Goal: Task Accomplishment & Management: Manage account settings

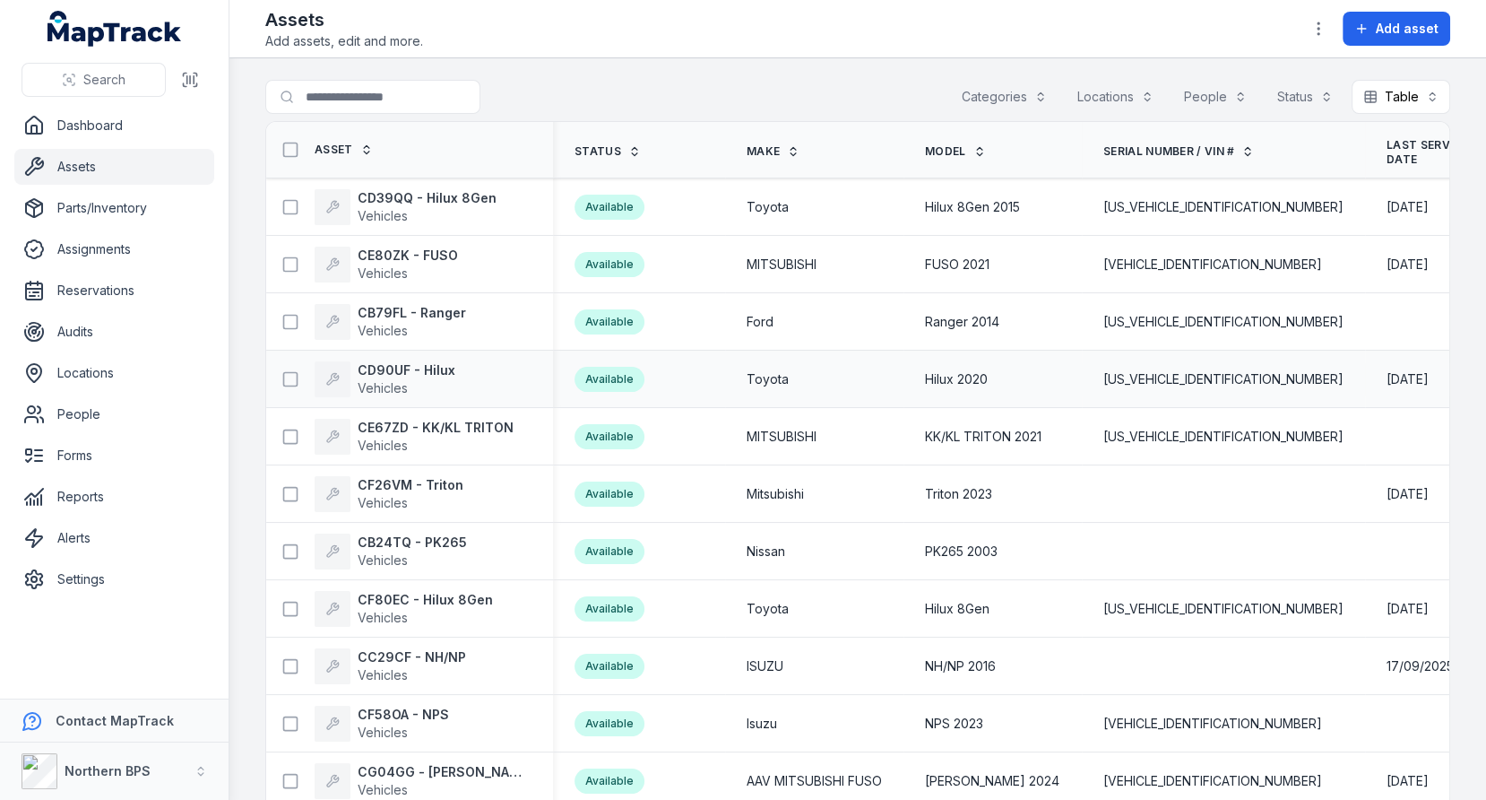
click at [909, 351] on td "Hilux 2020" at bounding box center [993, 378] width 178 height 57
click at [131, 379] on link "Locations" at bounding box center [114, 373] width 200 height 36
click at [915, 340] on td "Ranger 2014" at bounding box center [993, 321] width 178 height 57
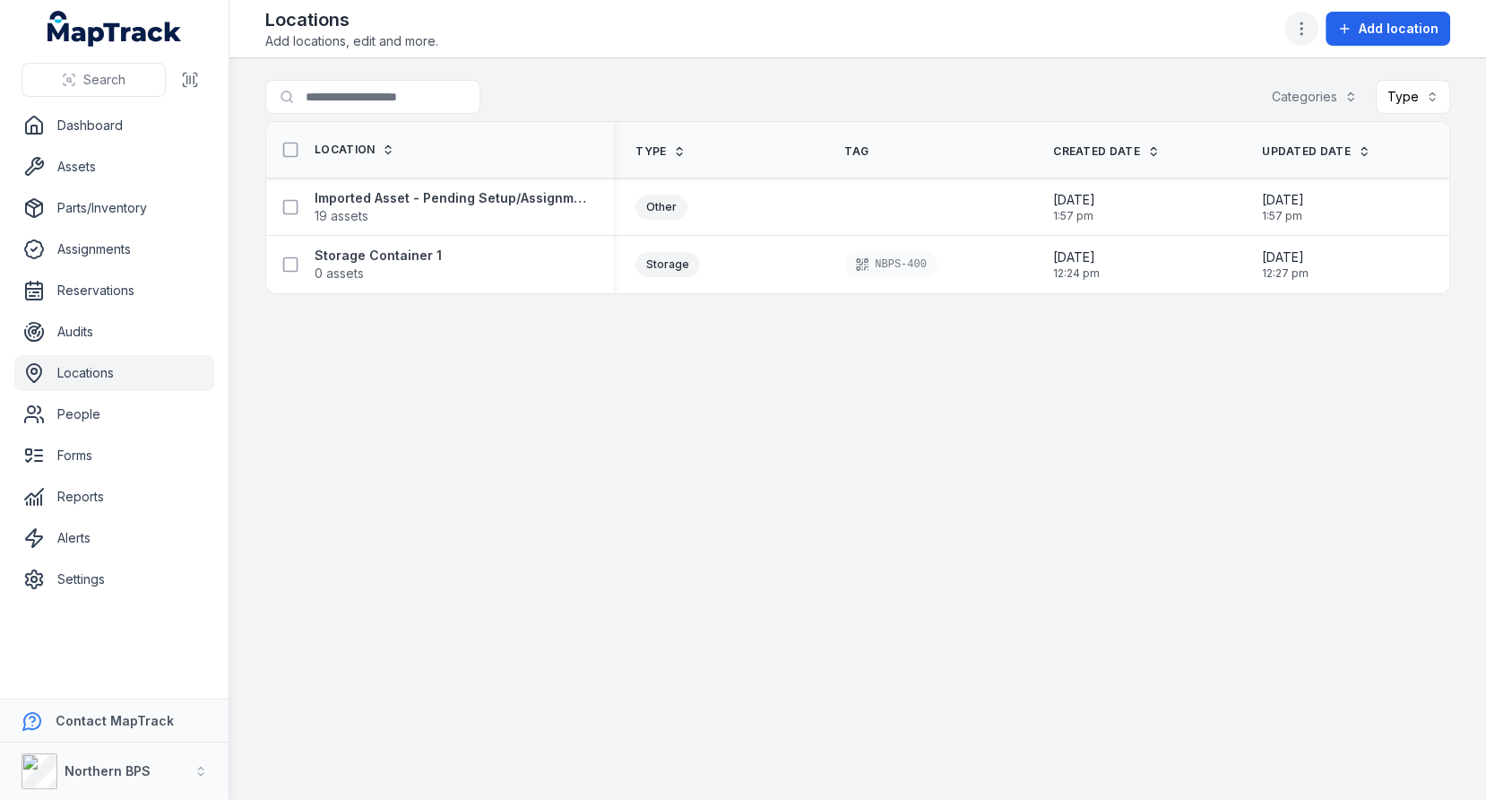
click at [1305, 26] on icon "button" at bounding box center [1302, 29] width 18 height 18
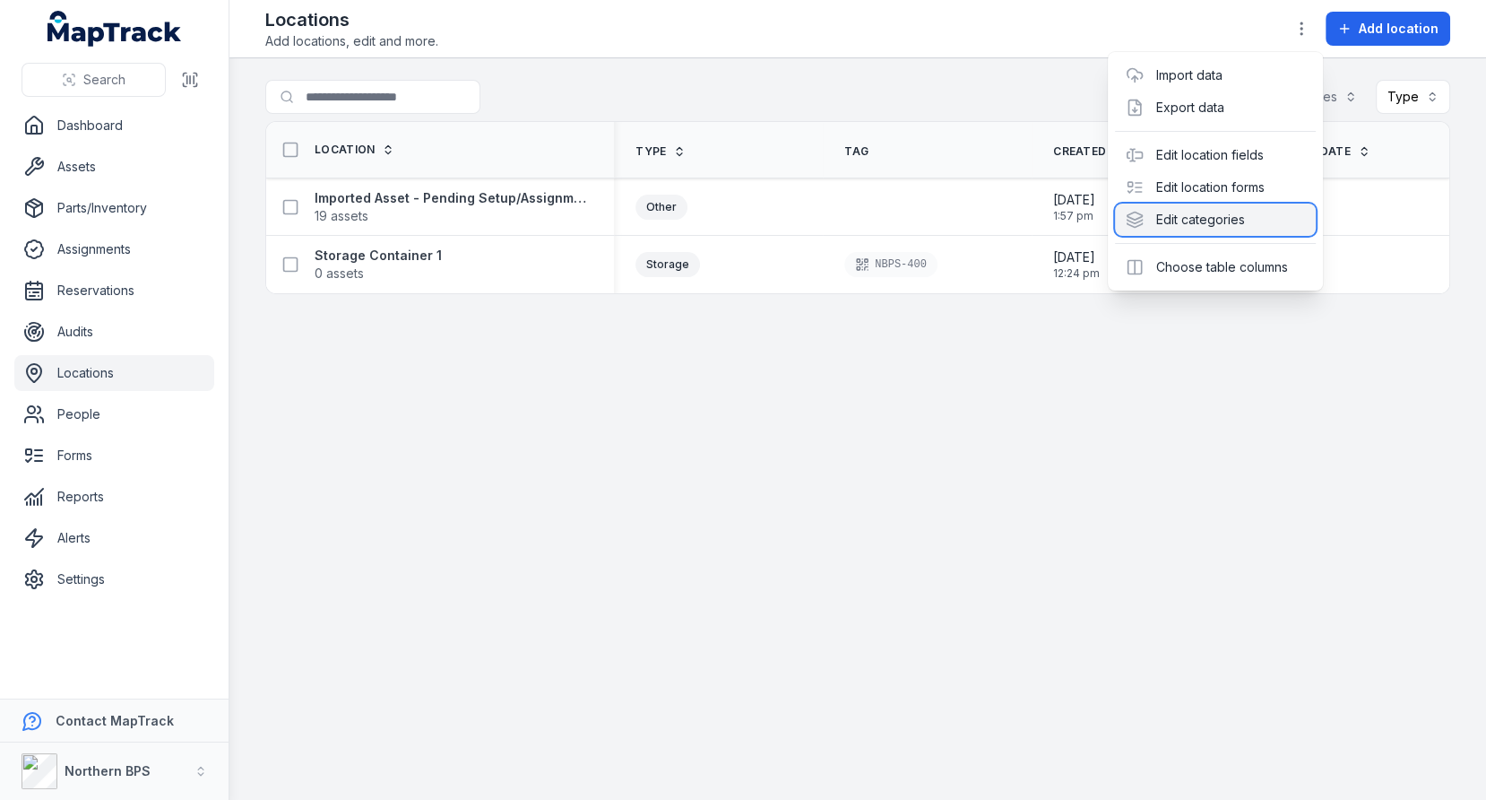
click at [1239, 204] on div "Edit categories" at bounding box center [1215, 219] width 201 height 32
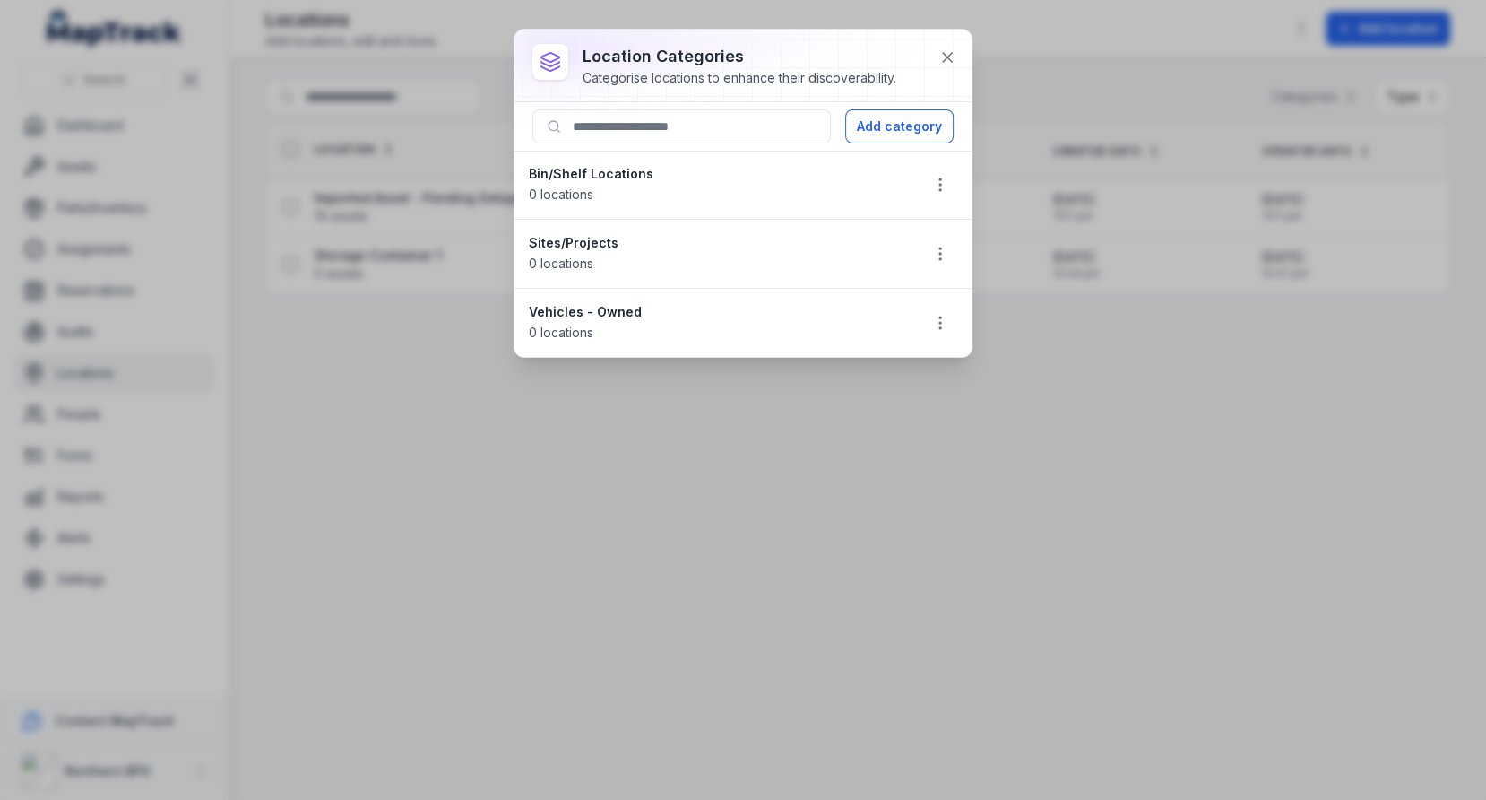
click at [601, 167] on strong "Bin/Shelf Locations" at bounding box center [717, 174] width 376 height 18
click at [569, 255] on span "0 locations" at bounding box center [561, 262] width 65 height 15
click at [576, 246] on strong "Sites/Projects" at bounding box center [717, 243] width 376 height 18
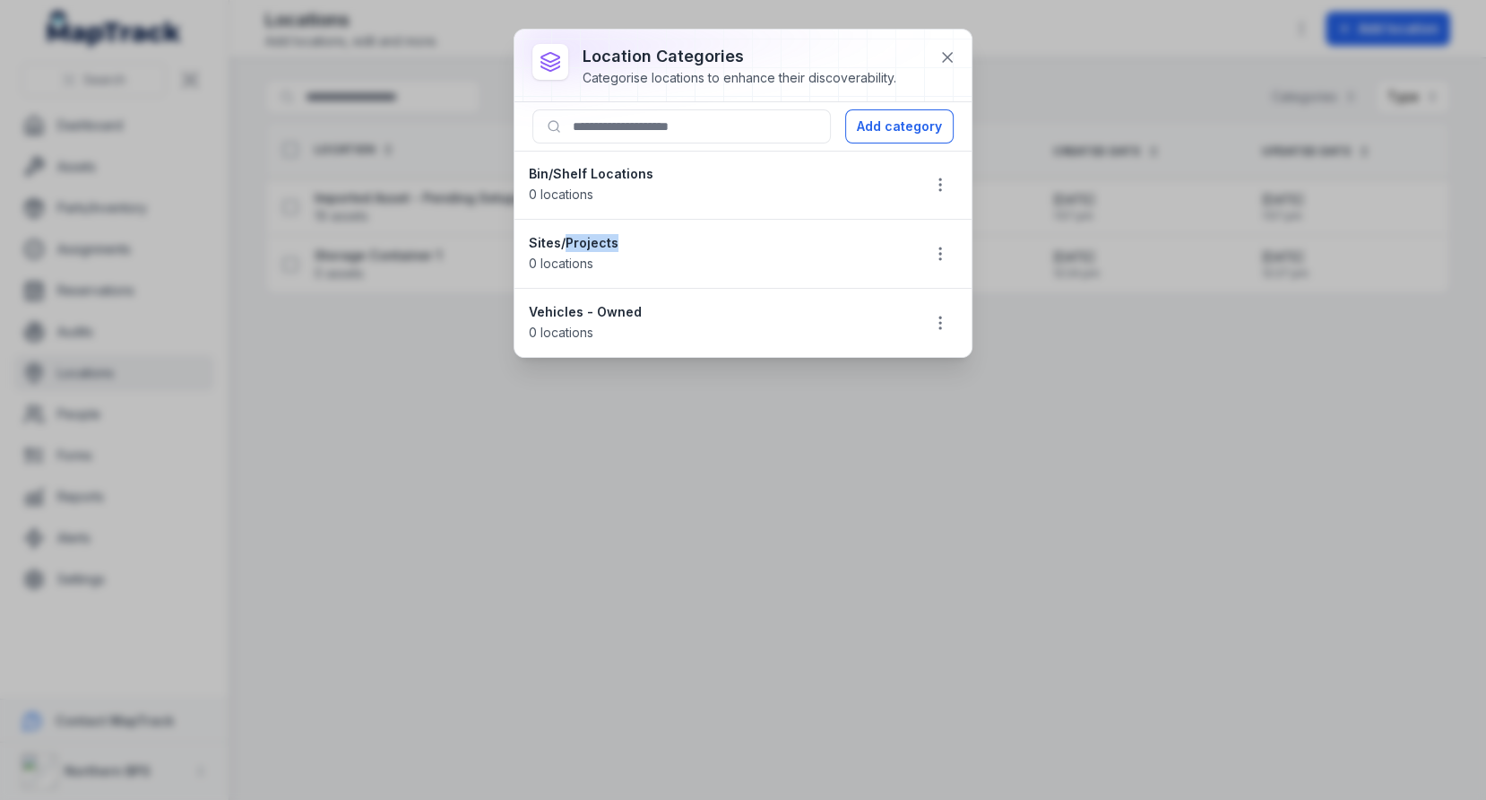
click at [576, 246] on strong "Sites/Projects" at bounding box center [717, 243] width 376 height 18
click at [576, 303] on strong "Vehicles - Owned" at bounding box center [717, 312] width 376 height 18
click at [885, 124] on button "Add category" at bounding box center [899, 126] width 108 height 34
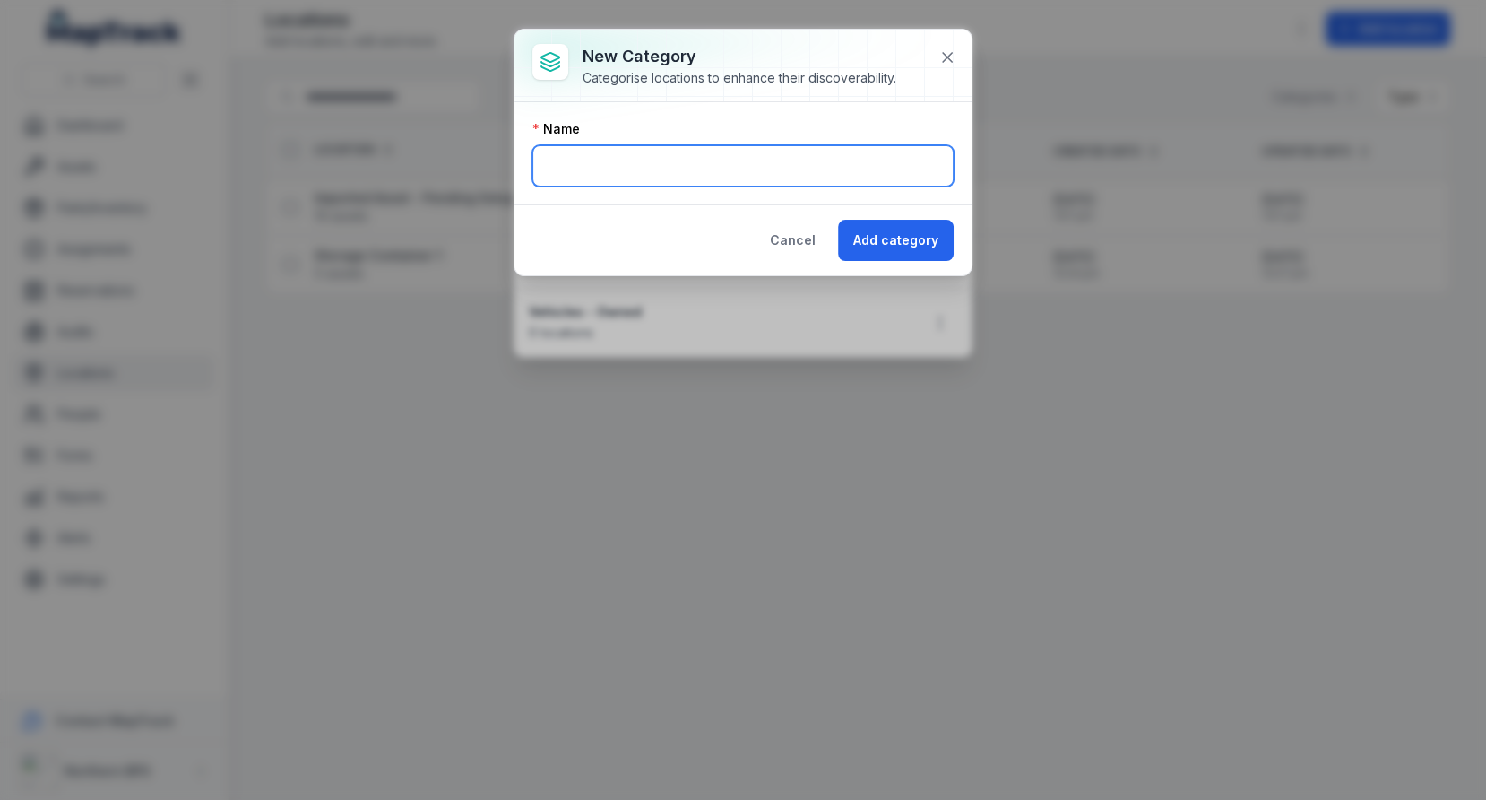
click at [641, 161] on input "text" at bounding box center [742, 165] width 421 height 41
type input "*"
type input "**********"
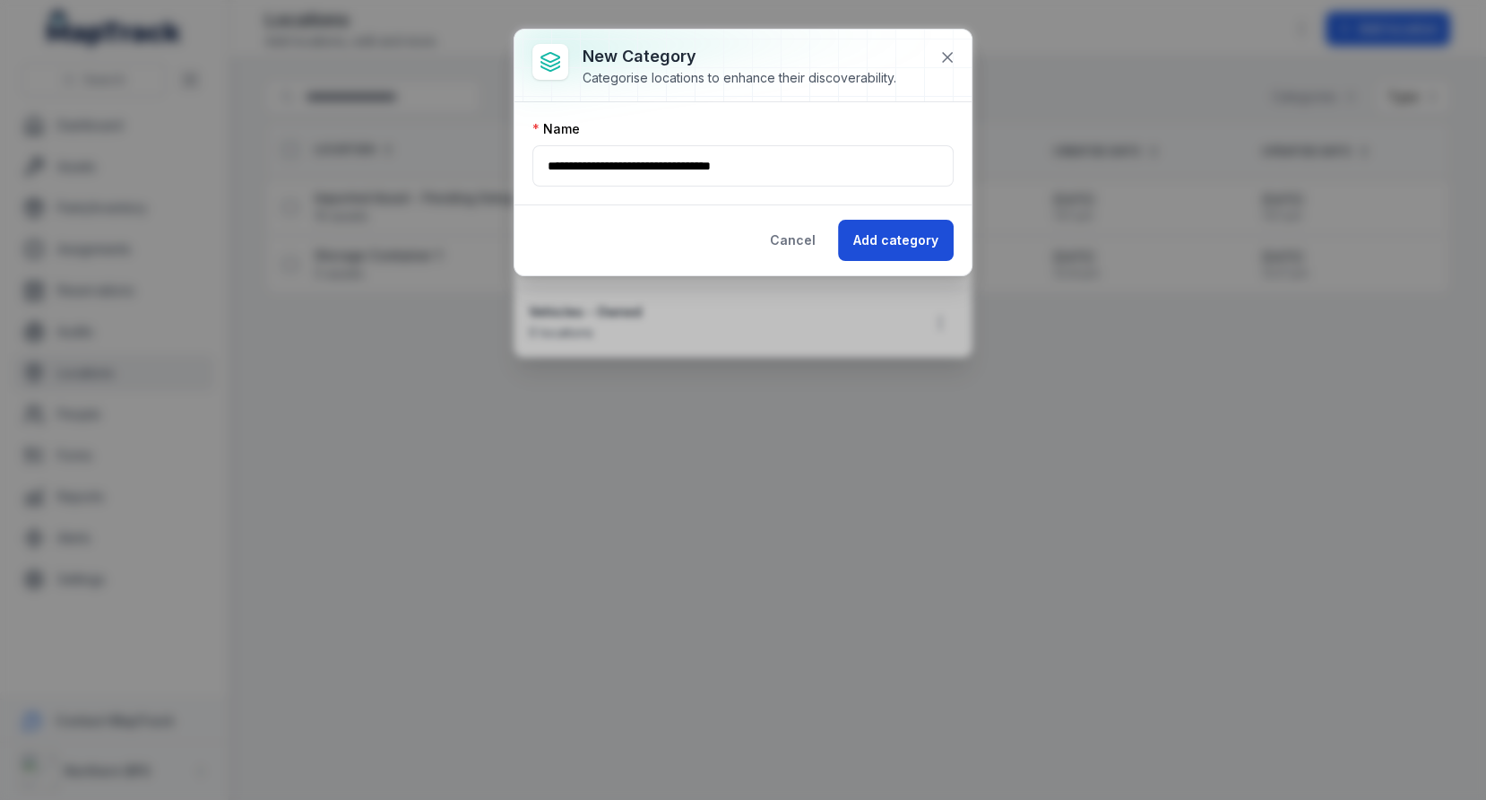
click at [893, 243] on button "Add category" at bounding box center [896, 240] width 116 height 41
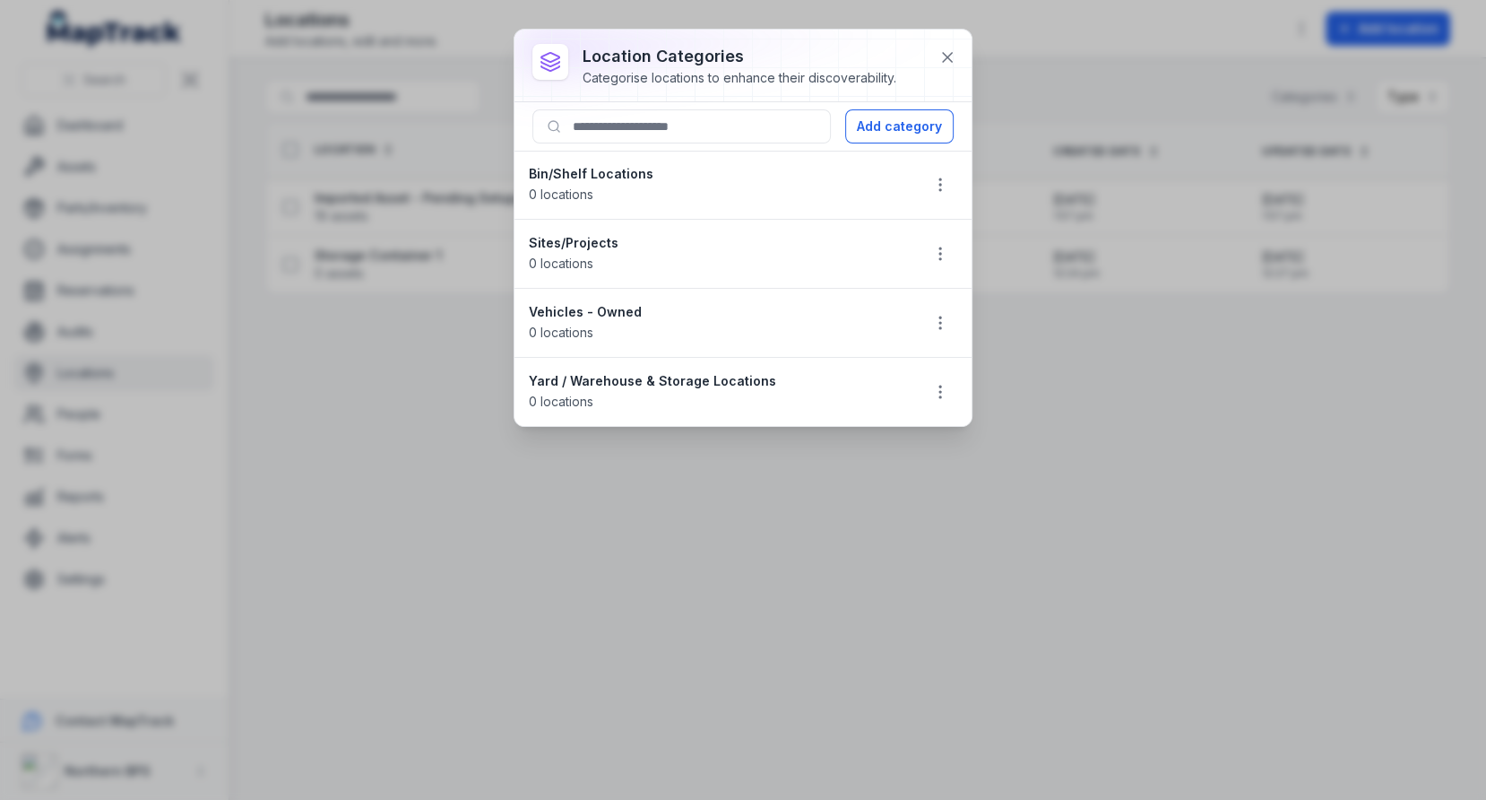
click at [627, 172] on strong "Bin/Shelf Locations" at bounding box center [717, 174] width 376 height 18
click at [621, 228] on li "Sites/Projects 0 locations" at bounding box center [743, 254] width 457 height 70
click at [906, 117] on button "Add category" at bounding box center [899, 126] width 108 height 34
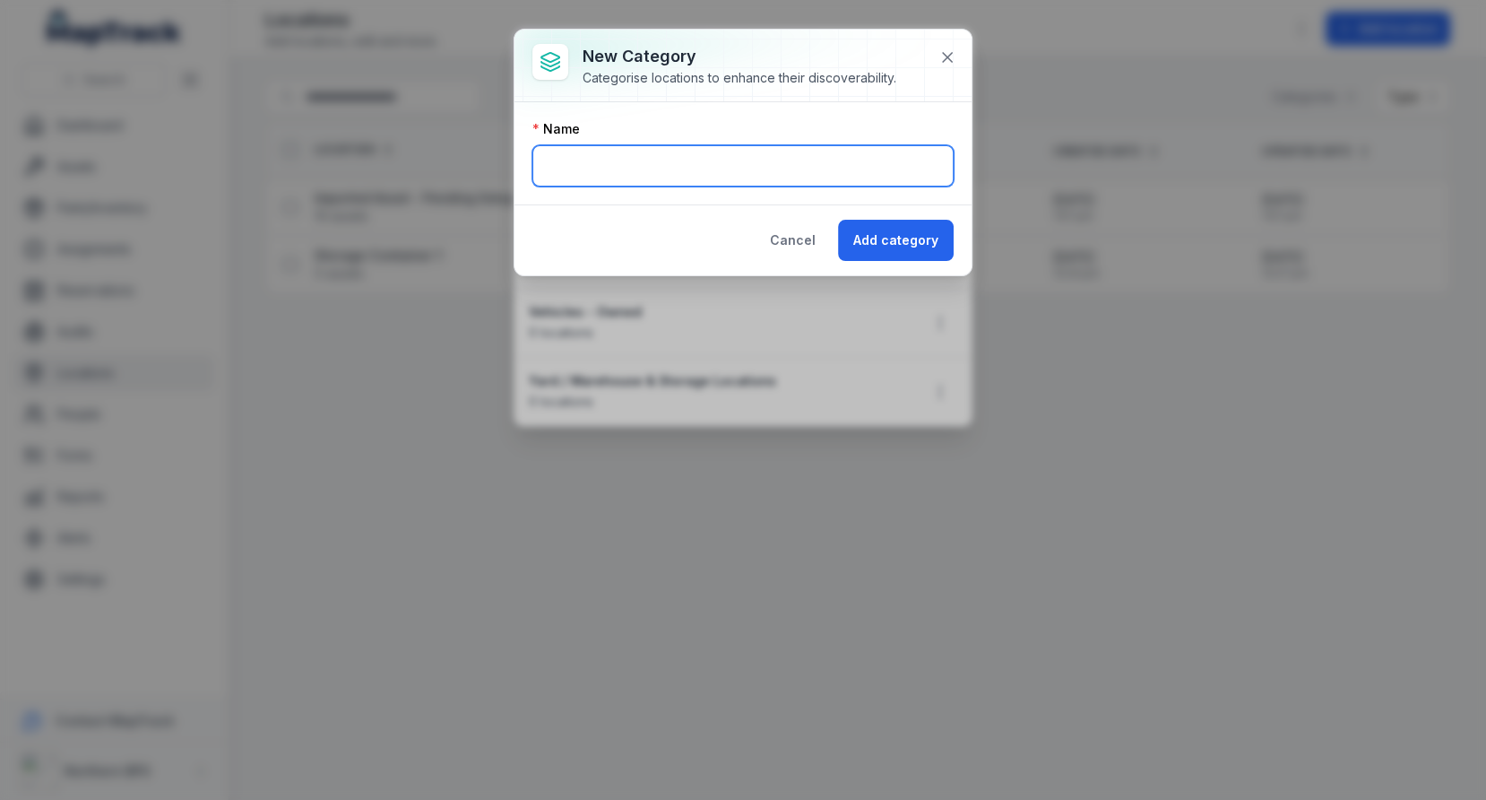
click at [645, 164] on input "text" at bounding box center [742, 165] width 421 height 41
type input "**********"
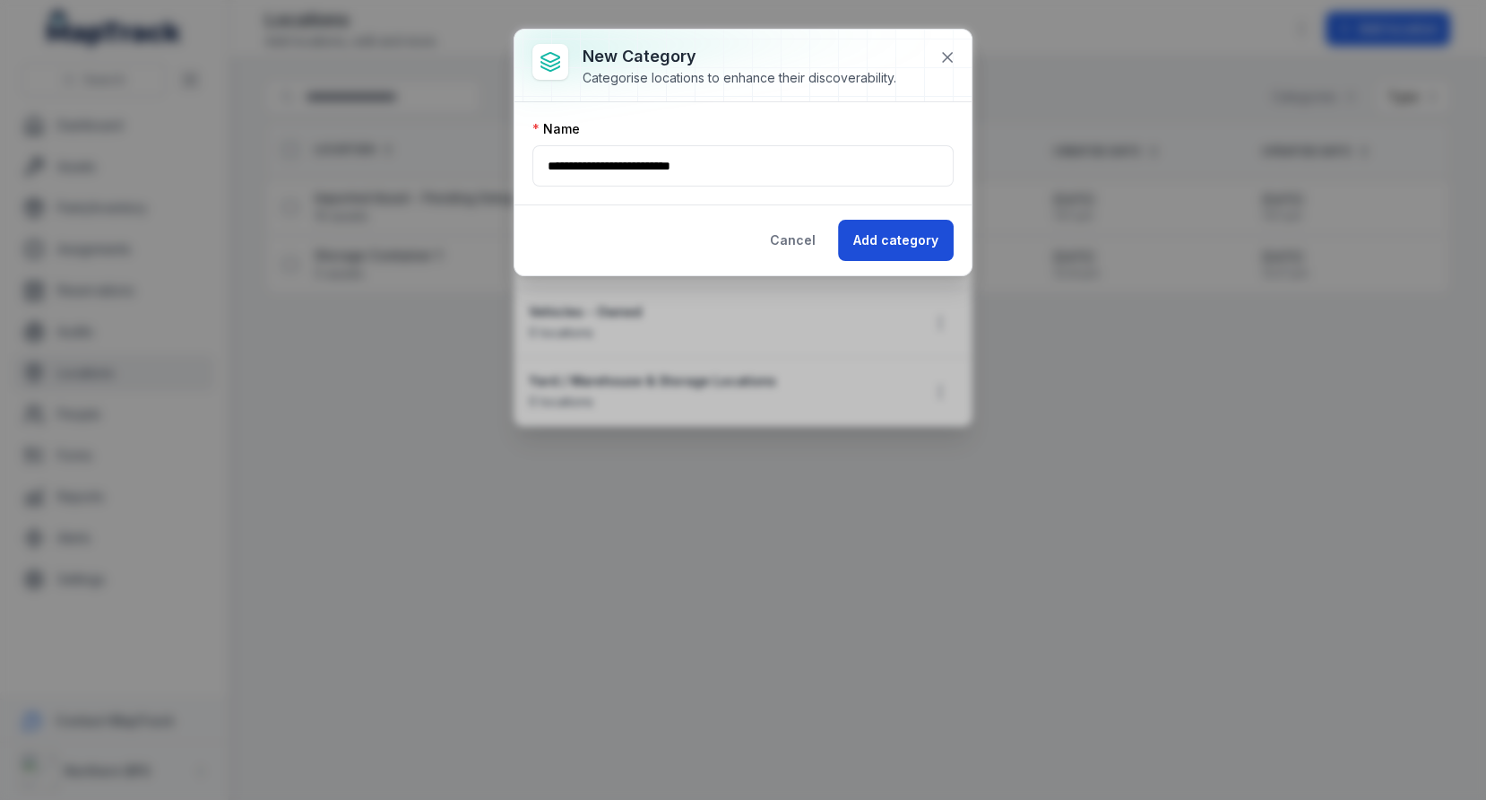
click at [882, 220] on button "Add category" at bounding box center [896, 240] width 116 height 41
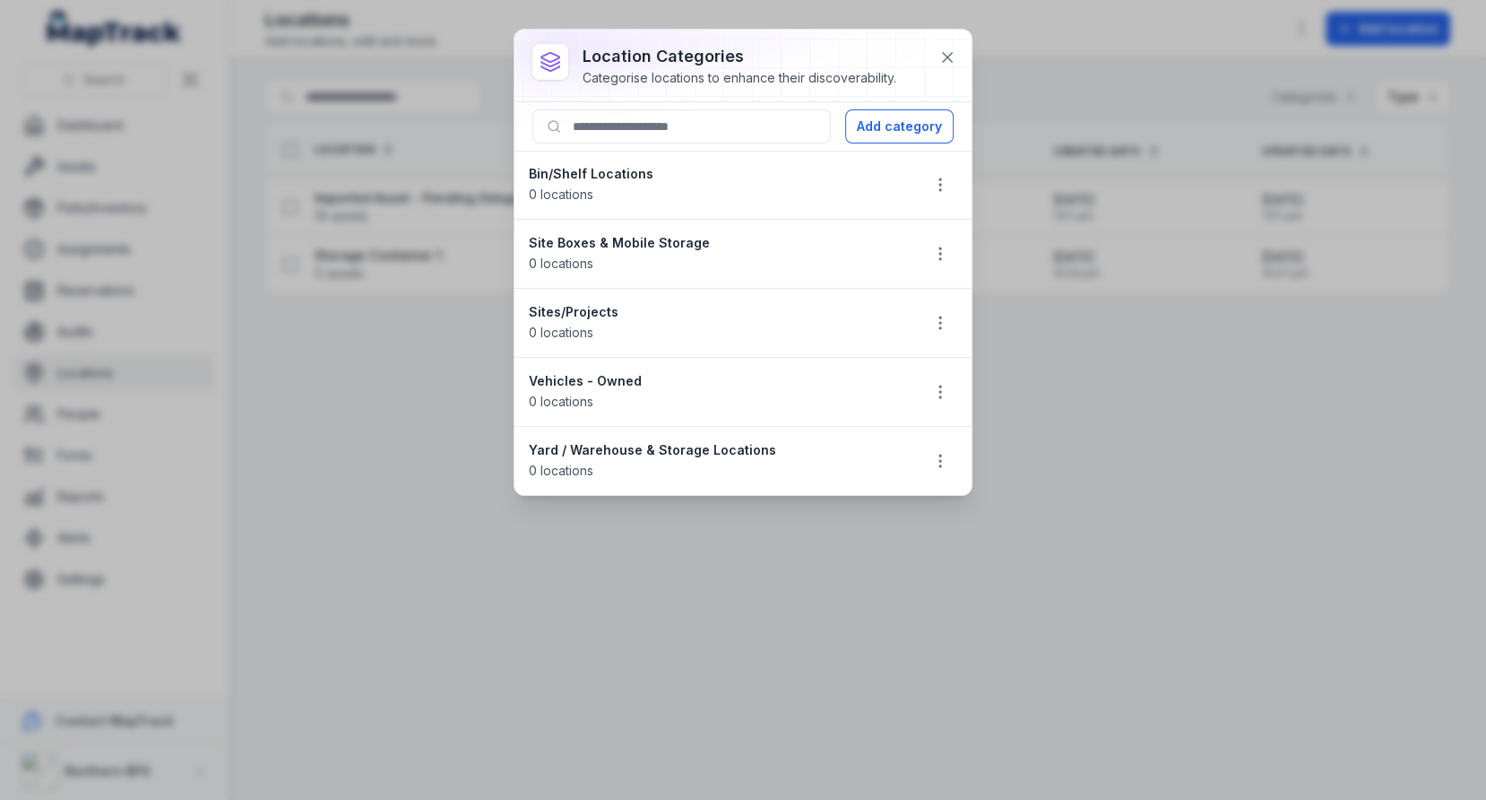
click at [634, 177] on strong "Bin/Shelf Locations" at bounding box center [717, 174] width 376 height 18
click at [744, 239] on strong "Site Boxes & Mobile Storage" at bounding box center [717, 243] width 376 height 18
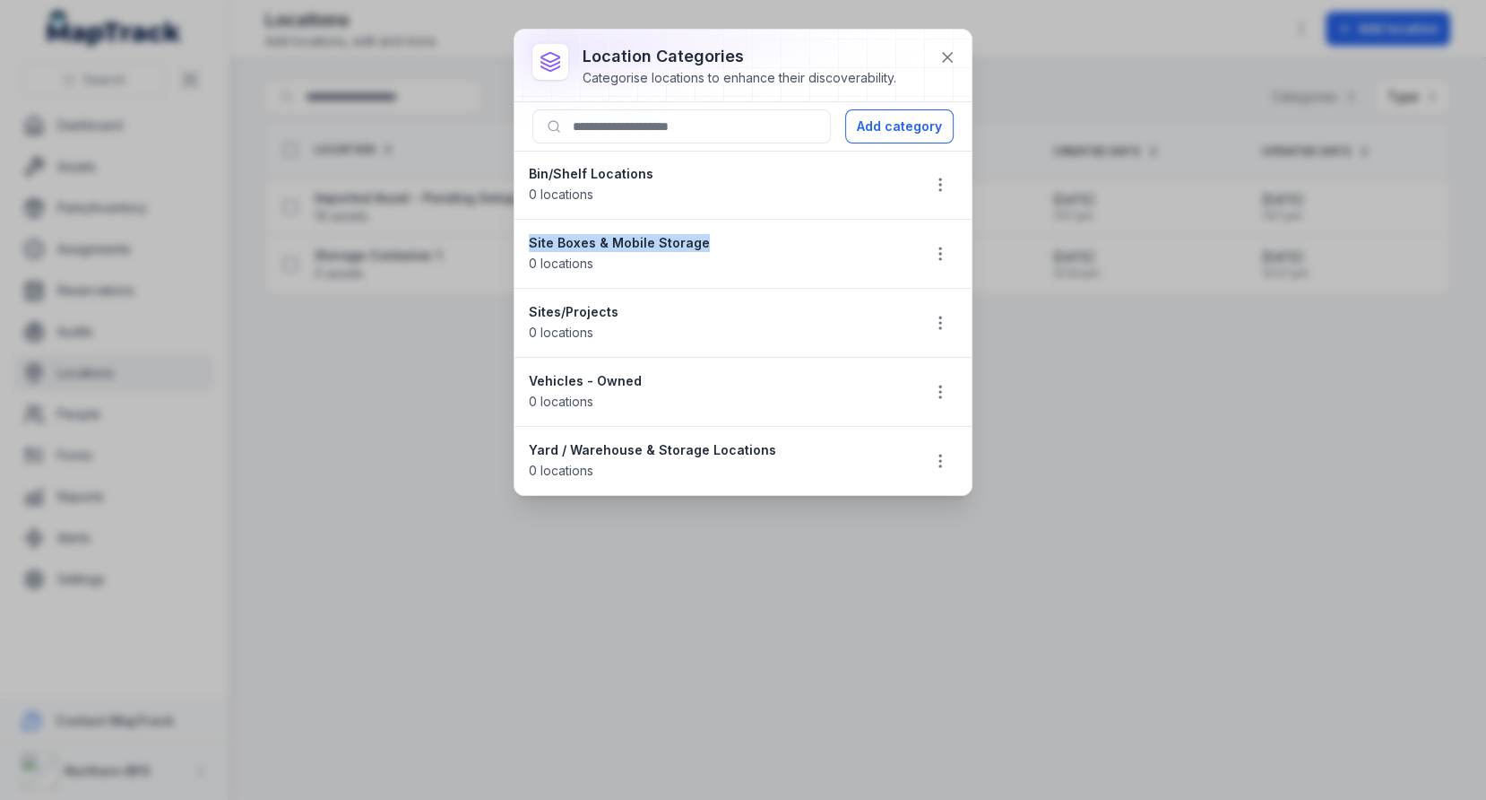
click at [744, 239] on strong "Site Boxes & Mobile Storage" at bounding box center [717, 243] width 376 height 18
click at [942, 57] on icon at bounding box center [947, 57] width 18 height 18
